Goal: Transaction & Acquisition: Purchase product/service

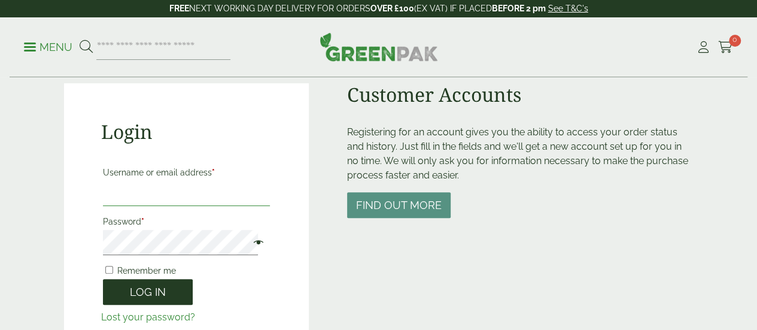
type input "**********"
click at [147, 295] on button "Log in" at bounding box center [148, 292] width 90 height 26
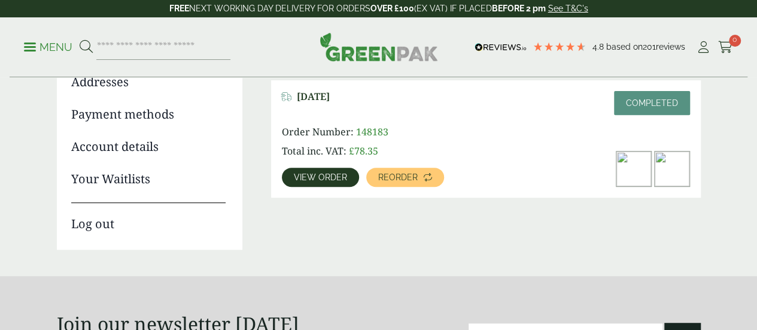
scroll to position [184, 0]
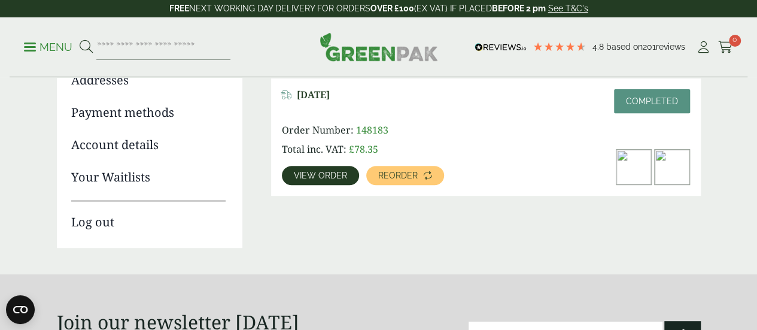
click at [665, 162] on img at bounding box center [671, 167] width 35 height 35
click at [304, 185] on div "March 27, 2025 Completed Order Number: 148183 Total inc. VAT: £ 78.35 View orde…" at bounding box center [486, 136] width 430 height 117
click at [301, 179] on span "View order" at bounding box center [320, 175] width 53 height 8
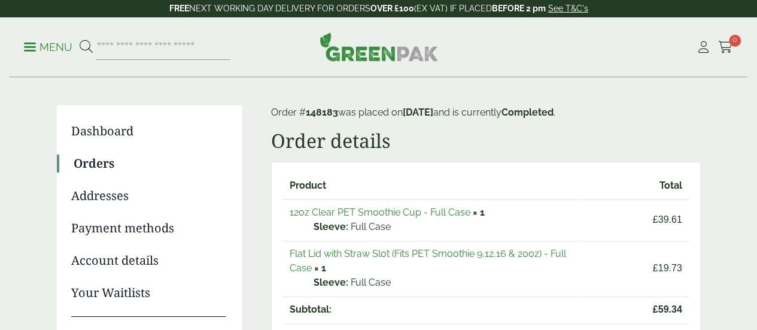
click at [355, 251] on link "Flat Lid with Straw Slot (Fits PET Smoothie 9,12,16 & 20oz) - Full Case" at bounding box center [428, 261] width 276 height 26
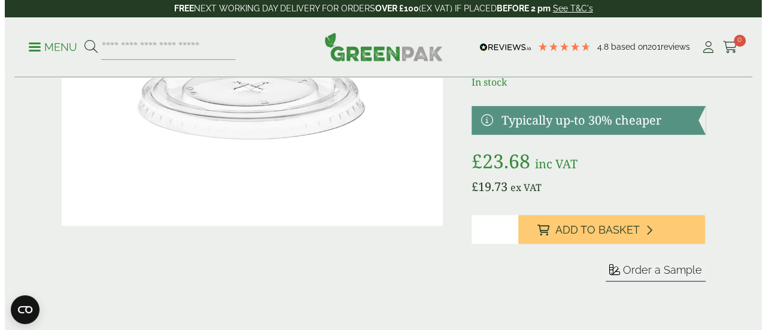
scroll to position [147, 0]
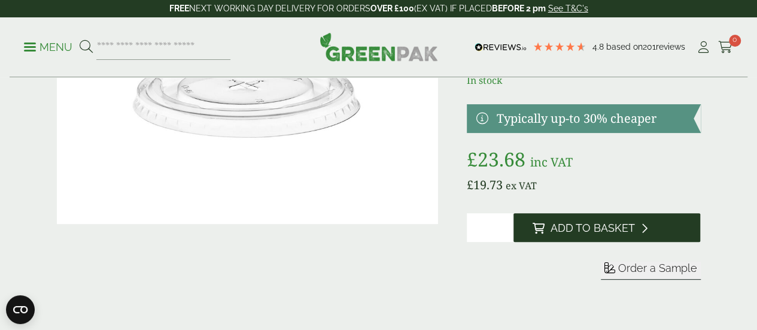
click at [621, 235] on span "Add to Basket" at bounding box center [592, 227] width 84 height 13
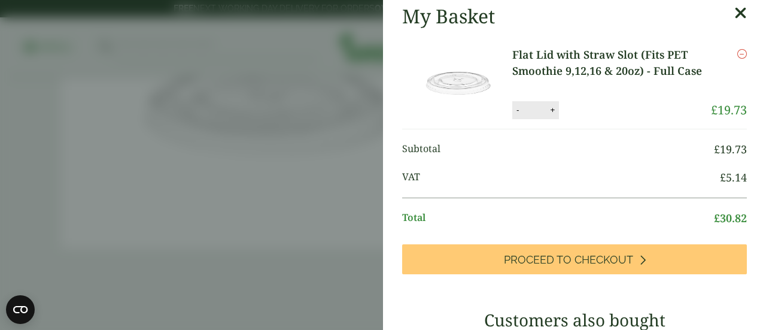
scroll to position [71, 0]
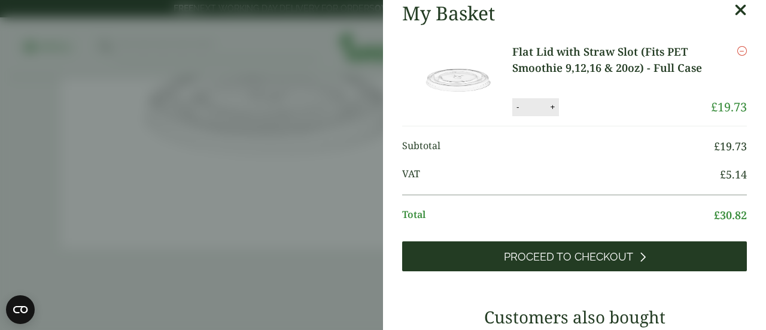
click at [535, 266] on link "Proceed to Checkout" at bounding box center [574, 256] width 345 height 30
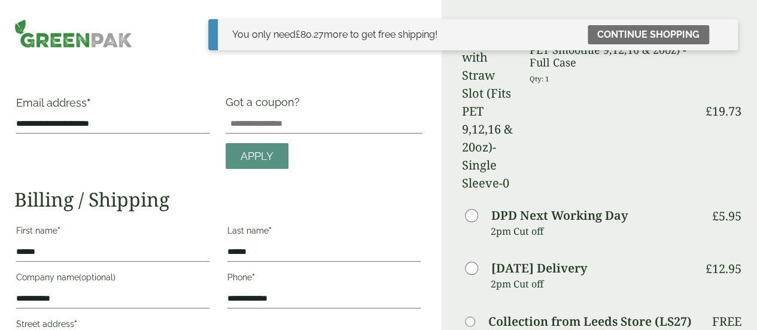
click at [395, 192] on h2 "Billing / Shipping" at bounding box center [218, 199] width 408 height 23
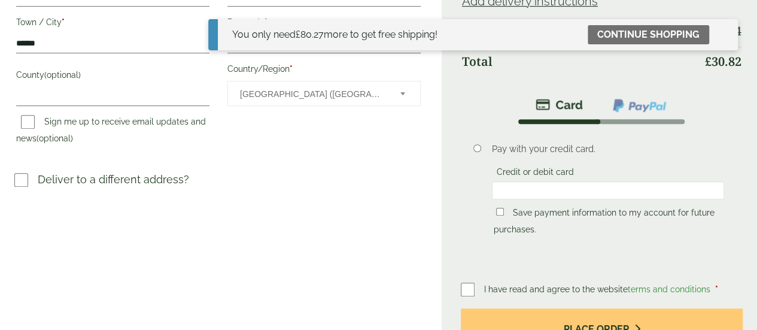
scroll to position [349, 0]
click at [489, 280] on div "I have read and agree to the website terms and conditions *" at bounding box center [602, 288] width 282 height 17
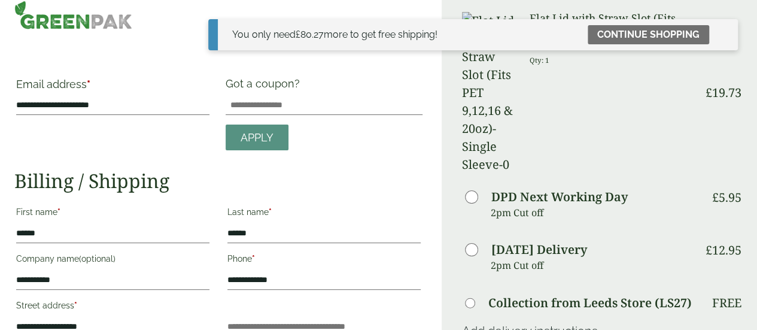
scroll to position [0, 0]
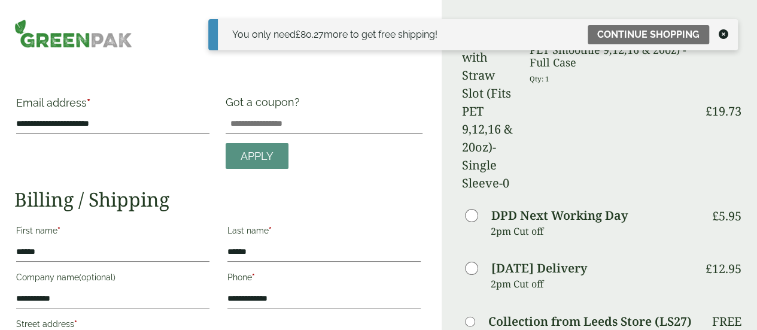
click at [480, 56] on div "You only need £ 80.27 more to get free shipping! Continue shopping" at bounding box center [473, 39] width 530 height 41
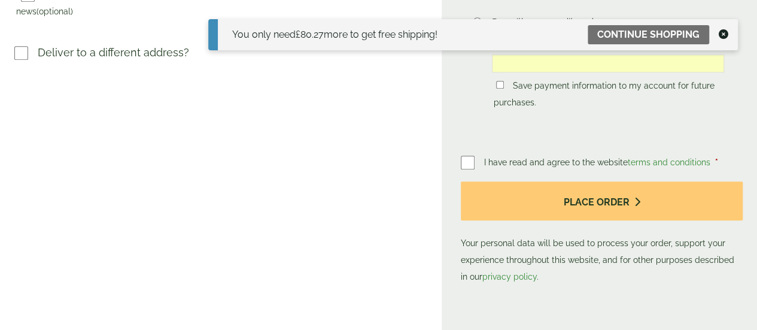
scroll to position [508, 0]
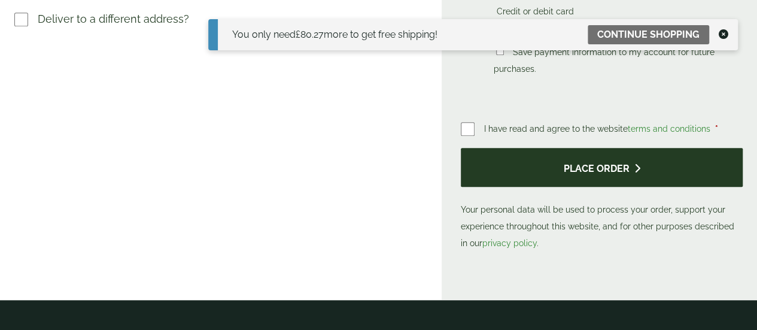
click at [552, 148] on button "Place order" at bounding box center [602, 167] width 282 height 39
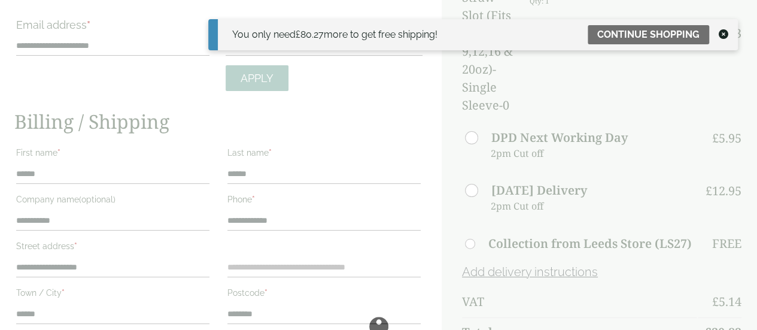
scroll to position [0, 0]
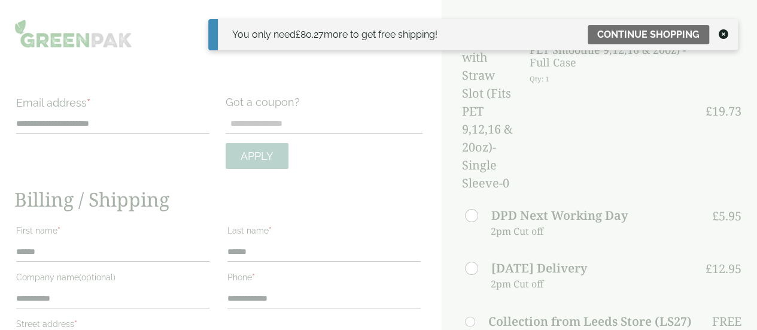
click at [721, 37] on icon at bounding box center [723, 34] width 10 height 10
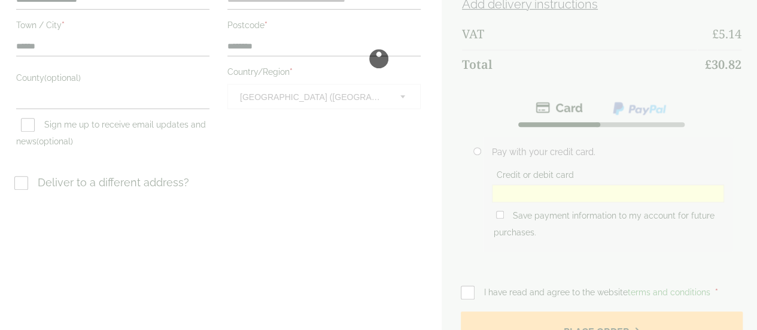
scroll to position [346, 0]
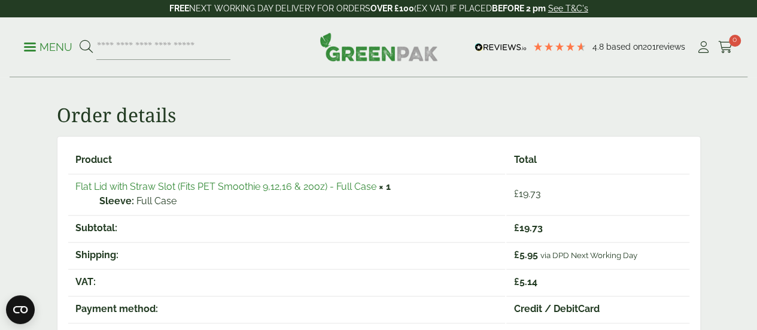
scroll to position [154, 0]
